Goal: Information Seeking & Learning: Learn about a topic

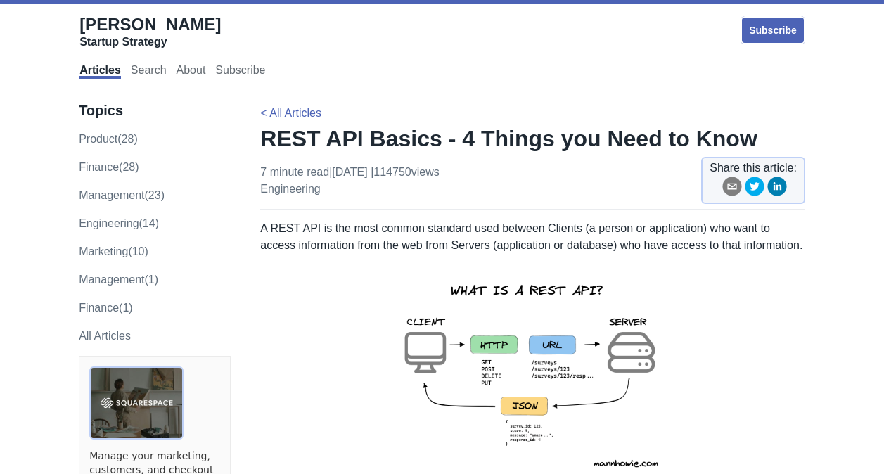
scroll to position [1484, 0]
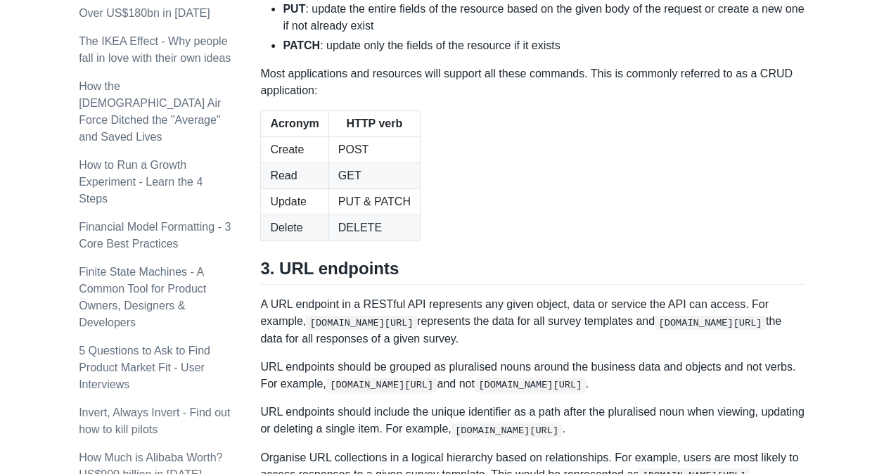
drag, startPoint x: 571, startPoint y: 169, endPoint x: 531, endPoint y: 179, distance: 42.2
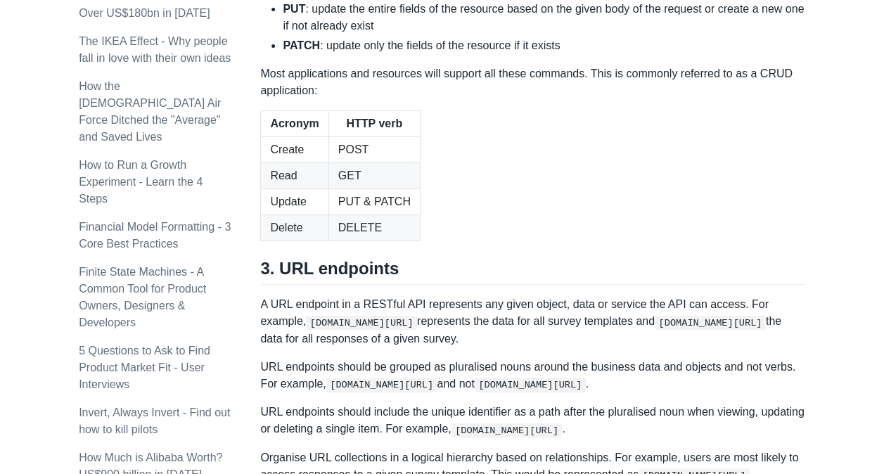
drag, startPoint x: 531, startPoint y: 179, endPoint x: 504, endPoint y: 193, distance: 29.9
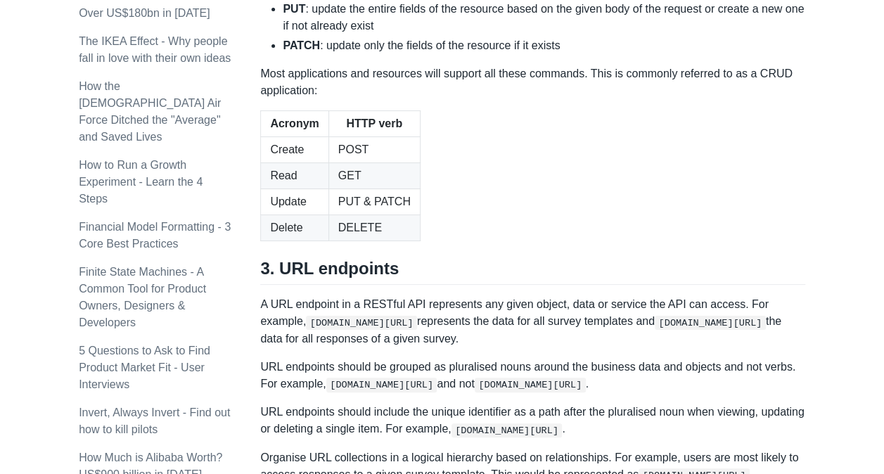
click at [432, 241] on table "Acronym HTTP verb Create POST Read GET Update PUT & PATCH Delete DELETE" at bounding box center [532, 175] width 545 height 131
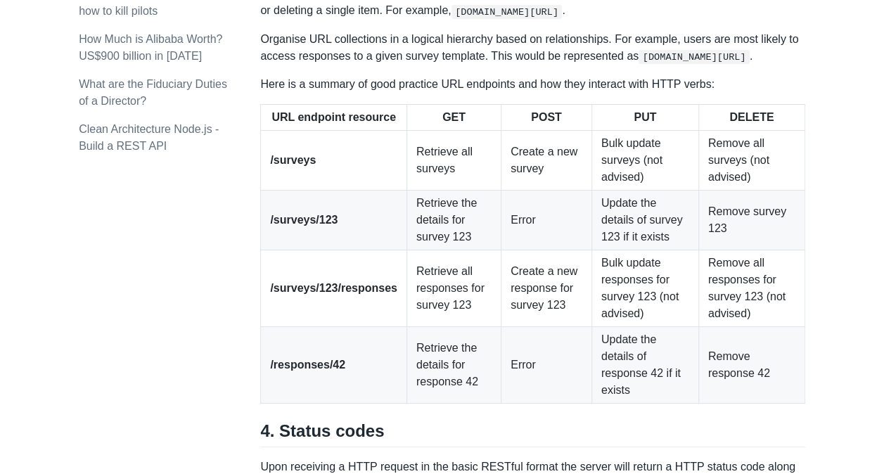
scroll to position [1906, 0]
